Goal: Use online tool/utility: Utilize a website feature to perform a specific function

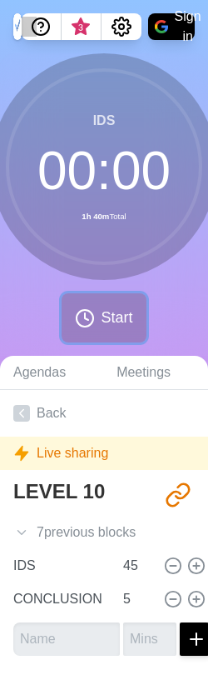
click at [116, 312] on span "Start" at bounding box center [118, 318] width 32 height 22
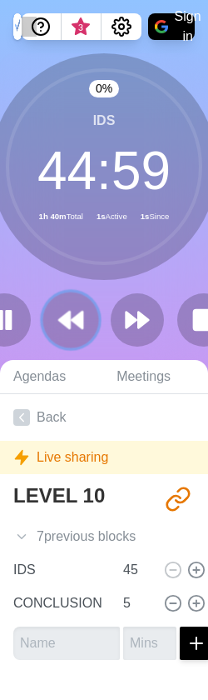
click at [72, 313] on icon at bounding box center [71, 320] width 28 height 28
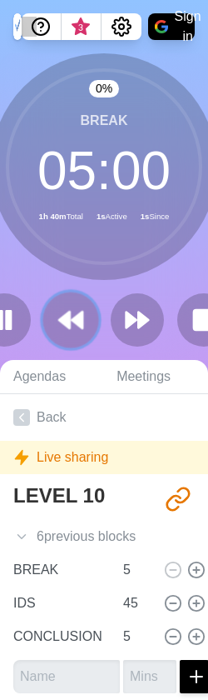
click at [66, 312] on icon at bounding box center [71, 320] width 28 height 28
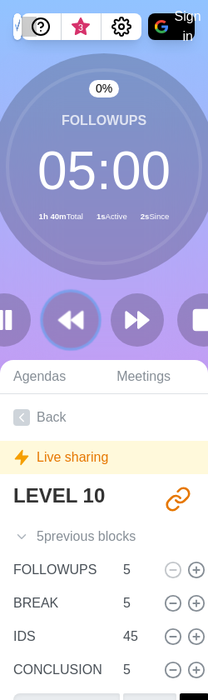
click at [66, 312] on icon at bounding box center [71, 320] width 28 height 28
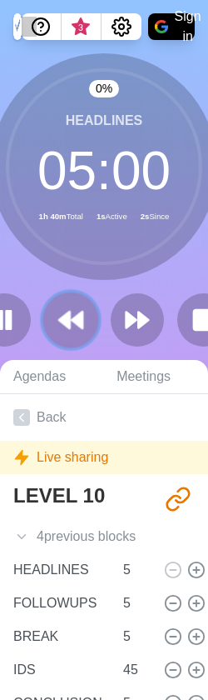
click at [66, 303] on button at bounding box center [70, 320] width 56 height 56
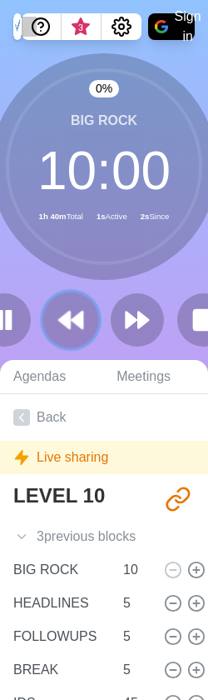
click at [66, 303] on button at bounding box center [70, 320] width 56 height 56
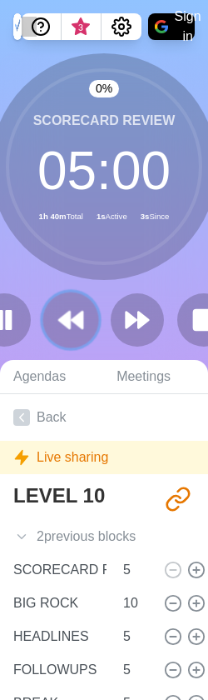
click at [66, 303] on button at bounding box center [70, 320] width 56 height 56
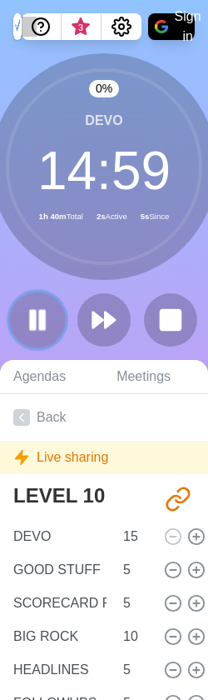
click at [34, 316] on rect at bounding box center [33, 320] width 5 height 18
click at [46, 322] on icon at bounding box center [37, 320] width 28 height 28
